Goal: Information Seeking & Learning: Learn about a topic

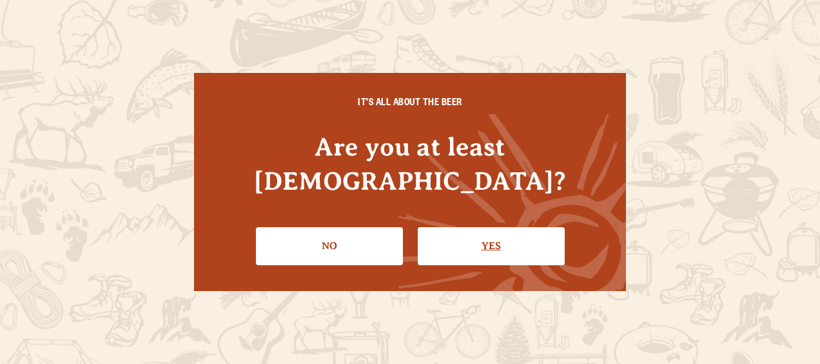
click at [521, 241] on link "Yes" at bounding box center [491, 245] width 147 height 37
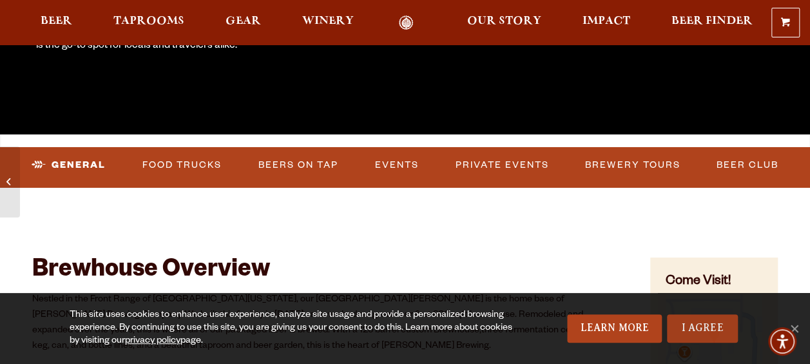
scroll to position [322, 0]
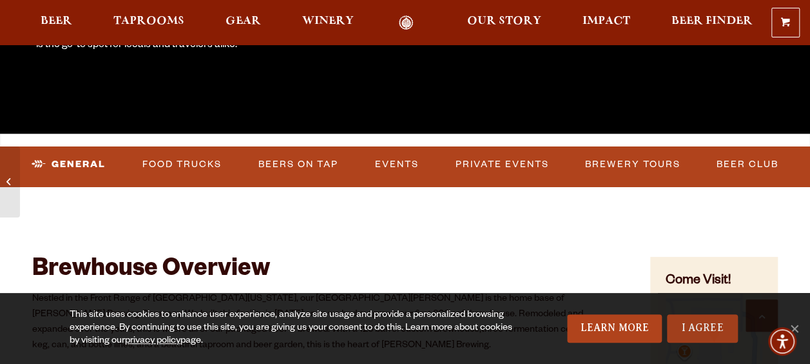
click at [701, 338] on link "I Agree" at bounding box center [702, 328] width 71 height 28
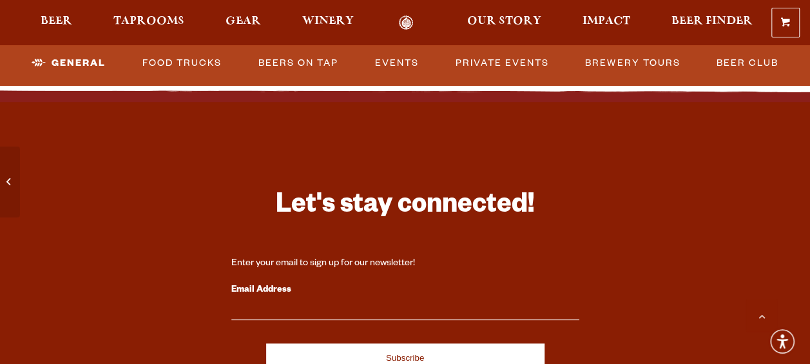
scroll to position [5351, 0]
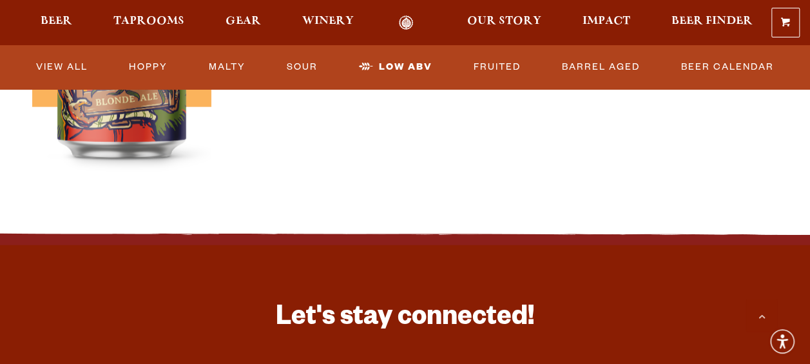
scroll to position [1483, 0]
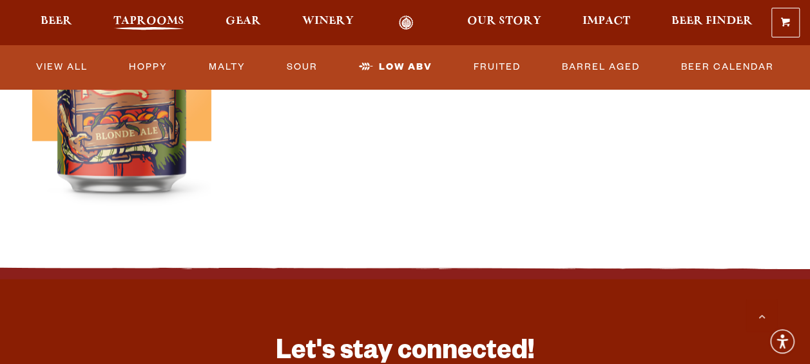
click at [152, 23] on span "Taprooms" at bounding box center [148, 21] width 71 height 10
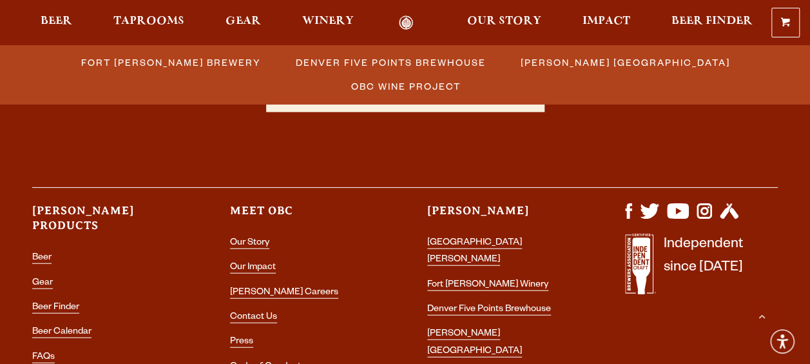
scroll to position [1612, 0]
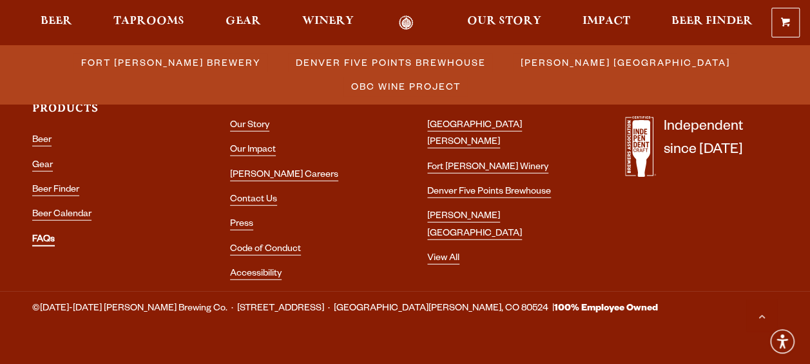
click at [46, 235] on link "FAQs" at bounding box center [43, 241] width 23 height 12
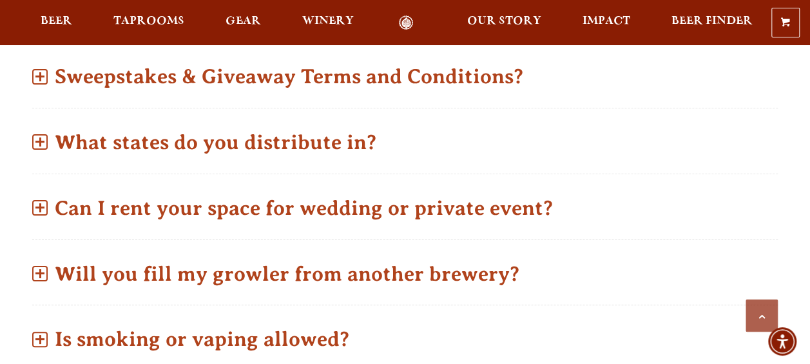
scroll to position [838, 0]
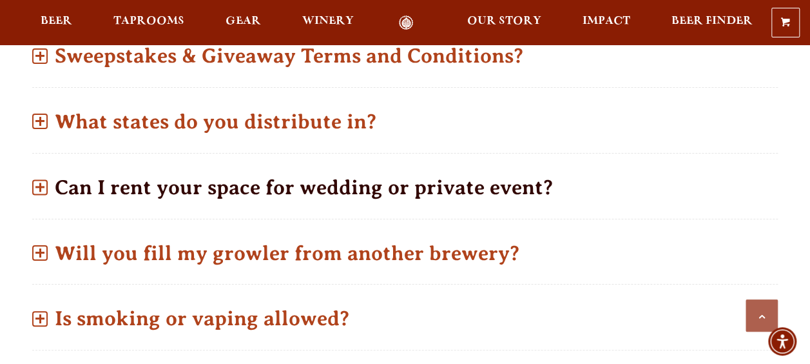
click at [37, 179] on span at bounding box center [39, 186] width 15 height 15
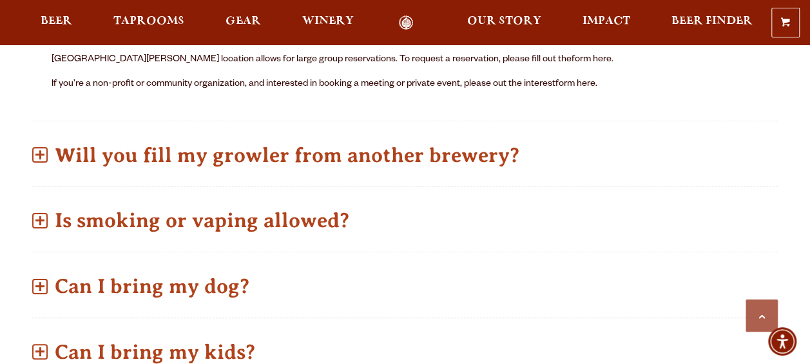
scroll to position [1096, 0]
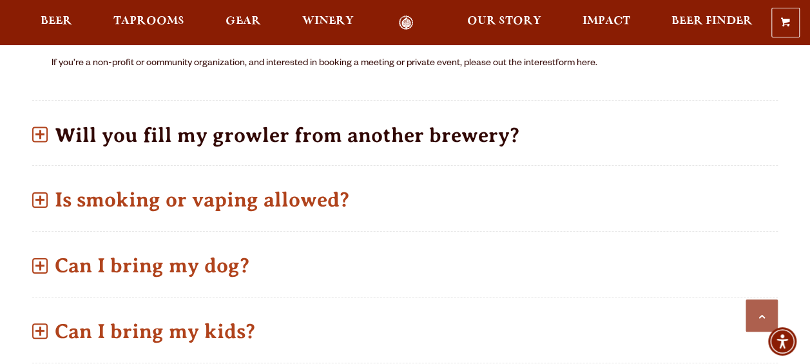
click at [56, 112] on p "Will you fill my growler from another brewery?" at bounding box center [405, 135] width 746 height 46
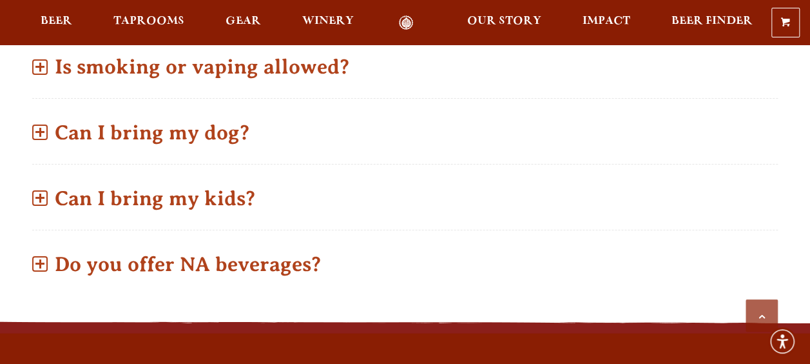
scroll to position [1247, 0]
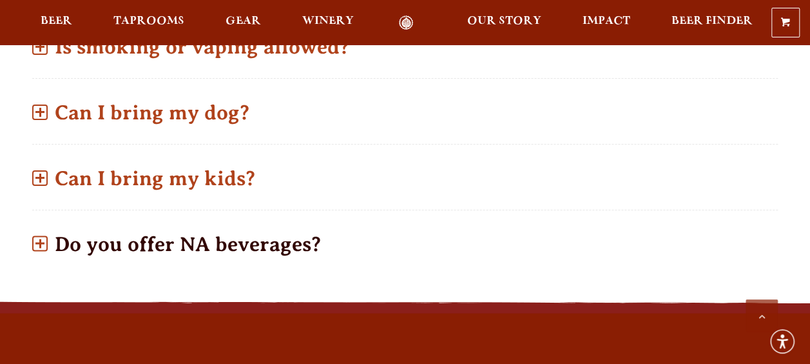
click at [44, 236] on span at bounding box center [39, 243] width 15 height 15
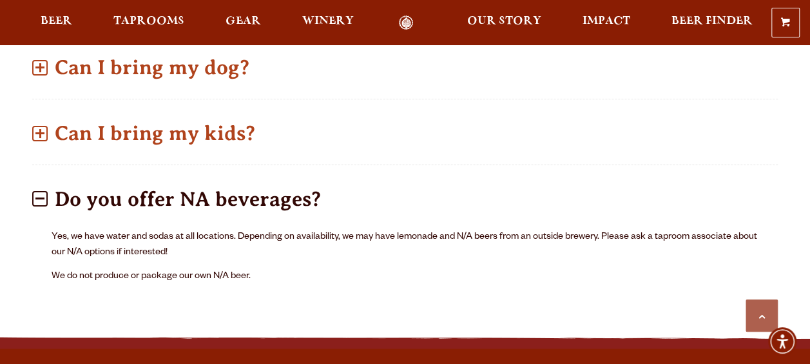
scroll to position [1141, 0]
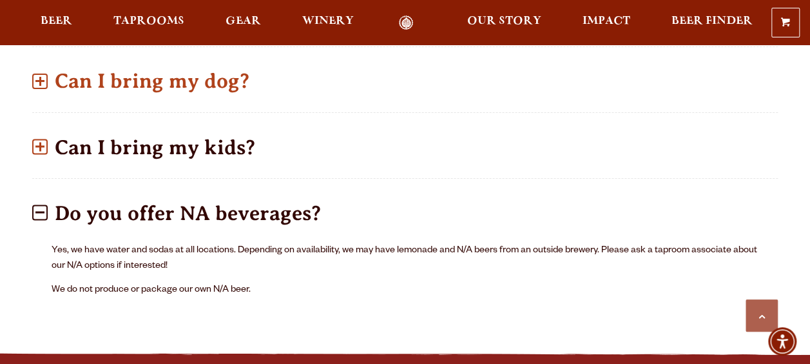
click at [38, 139] on span at bounding box center [39, 146] width 15 height 15
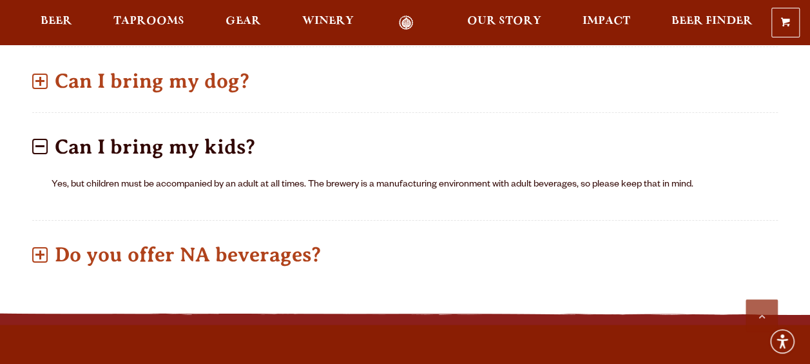
click at [36, 139] on span at bounding box center [39, 146] width 15 height 15
